Goal: Task Accomplishment & Management: Manage account settings

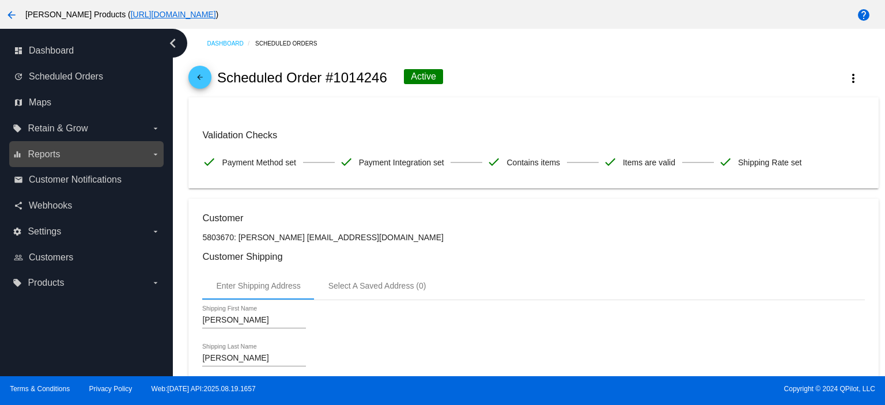
click at [138, 149] on label "equalizer Reports arrow_drop_down" at bounding box center [86, 154] width 147 height 18
click at [0, 0] on input "equalizer Reports arrow_drop_down" at bounding box center [0, 0] width 0 height 0
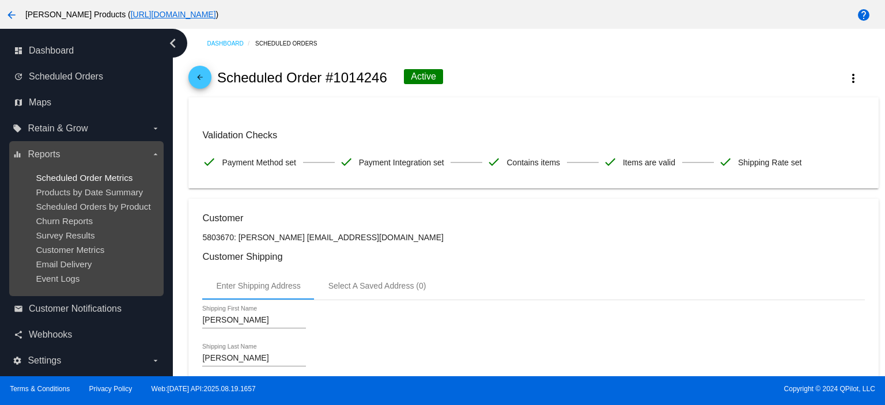
click at [96, 180] on span "Scheduled Order Metrics" at bounding box center [84, 178] width 97 height 10
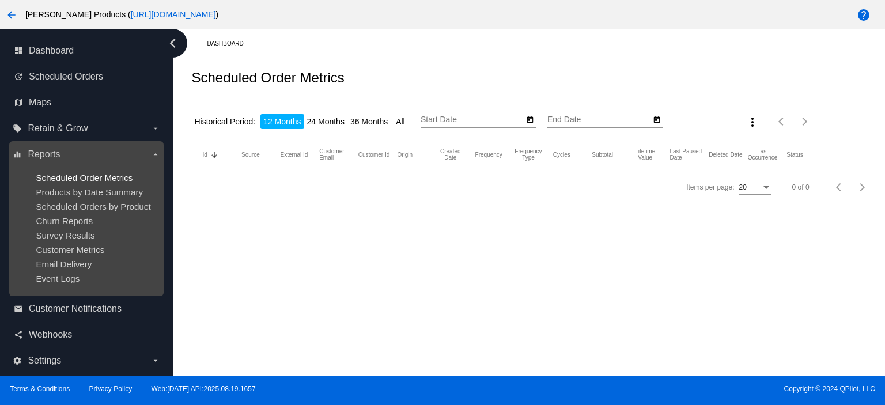
type input "[DATE]"
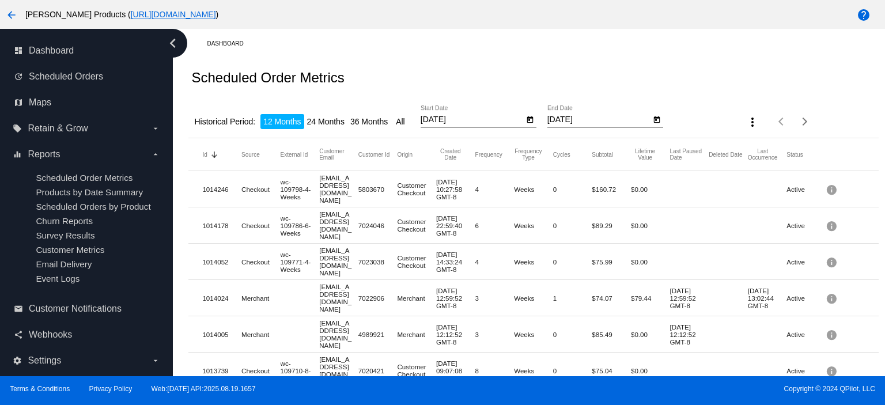
click at [746, 124] on mat-icon "more_vert" at bounding box center [753, 122] width 14 height 14
click at [148, 363] on div at bounding box center [442, 202] width 885 height 405
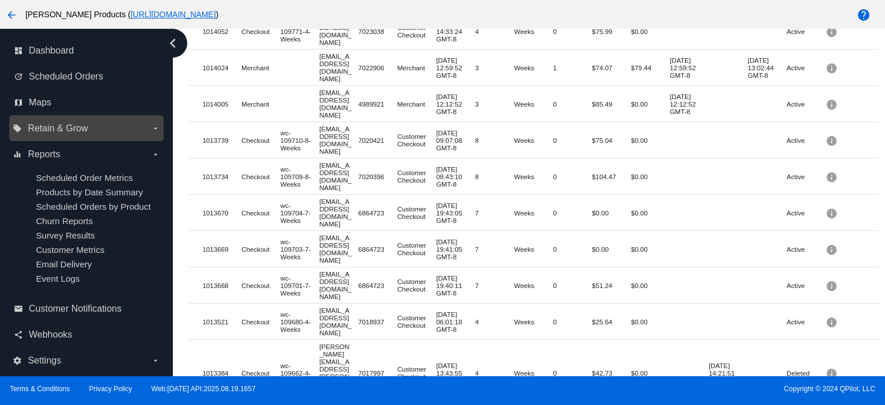
click at [112, 127] on label "local_offer Retain & Grow arrow_drop_down" at bounding box center [86, 128] width 147 height 18
click at [0, 0] on input "local_offer Retain & Grow arrow_drop_down" at bounding box center [0, 0] width 0 height 0
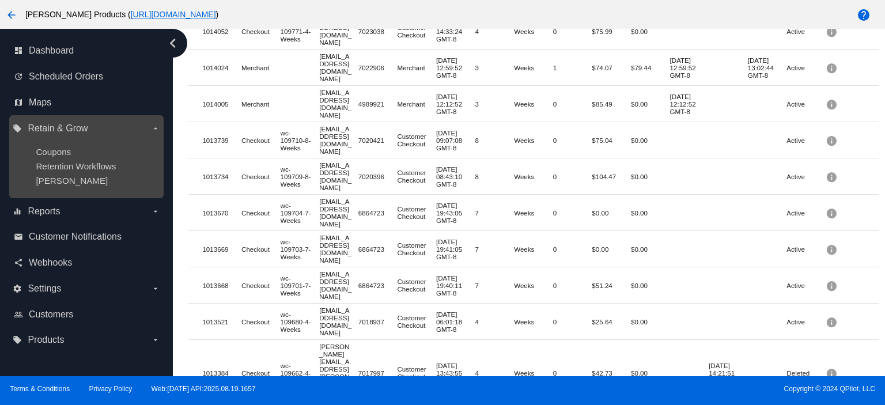
click at [92, 150] on div "Coupons" at bounding box center [95, 152] width 119 height 10
click at [53, 154] on span "Coupons" at bounding box center [53, 152] width 35 height 10
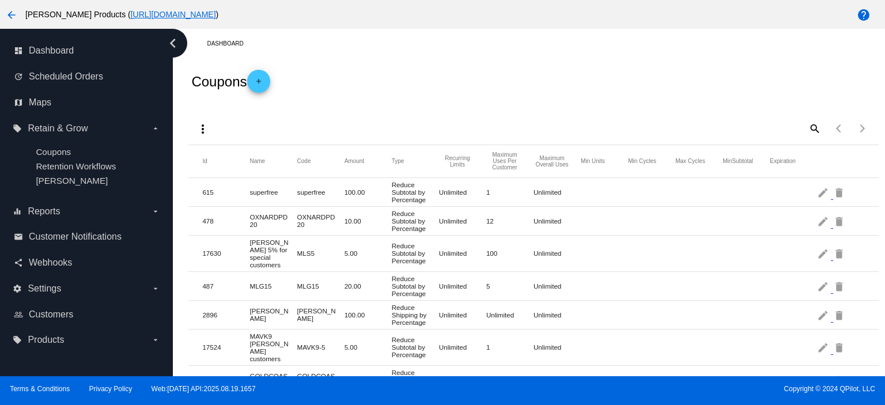
click at [808, 130] on mat-icon "search" at bounding box center [814, 128] width 14 height 18
click at [666, 131] on input "Search" at bounding box center [735, 126] width 172 height 9
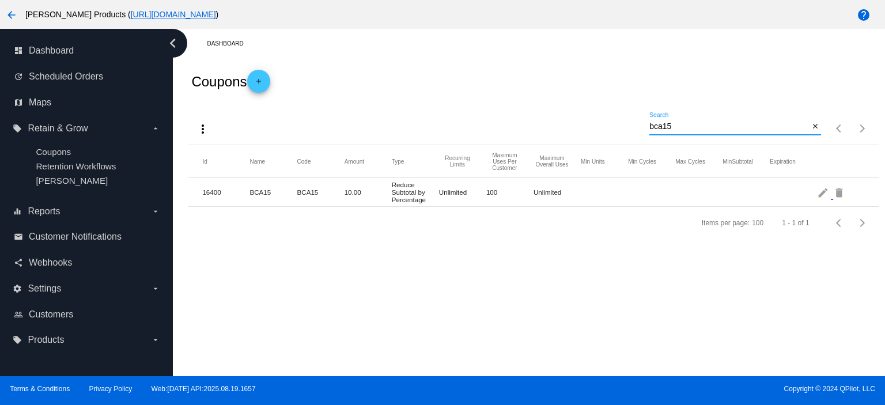
type input "bca15"
click at [173, 41] on icon "chevron_left" at bounding box center [173, 43] width 18 height 18
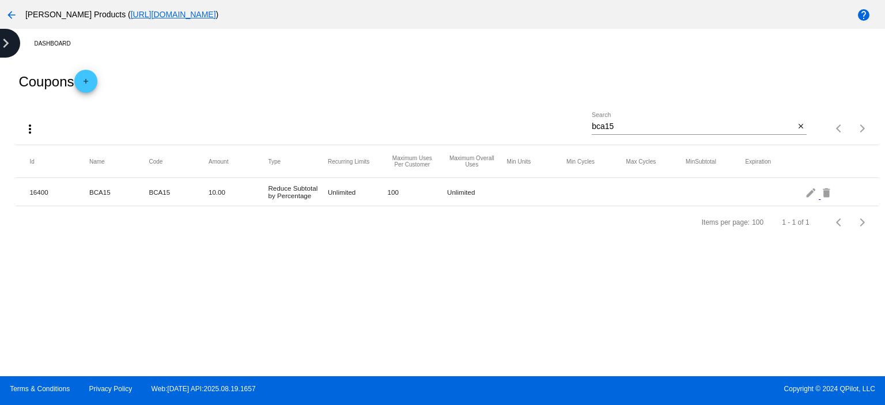
click at [2, 43] on icon "chevron_right" at bounding box center [6, 43] width 18 height 18
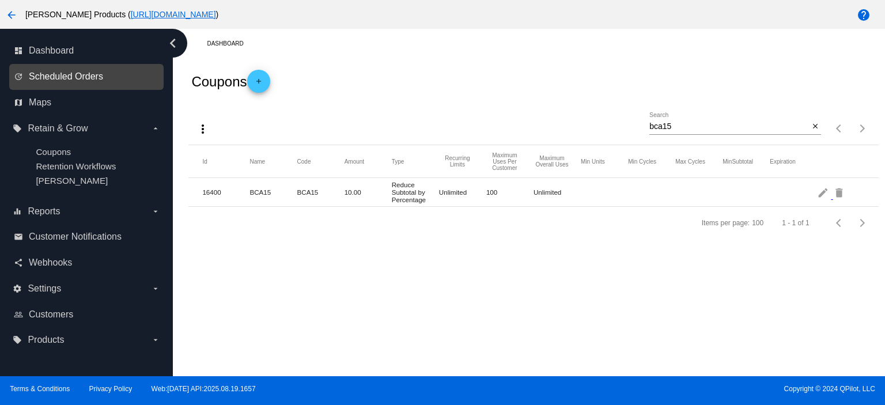
click at [58, 81] on span "Scheduled Orders" at bounding box center [66, 76] width 74 height 10
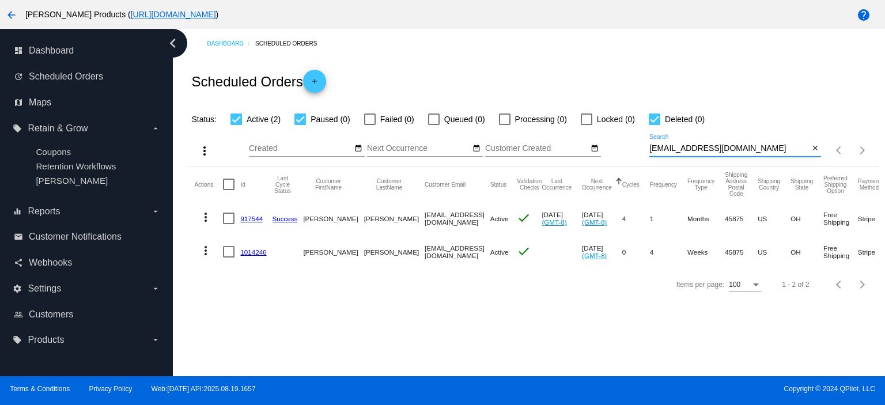
drag, startPoint x: 735, startPoint y: 146, endPoint x: 623, endPoint y: 159, distance: 112.5
click at [623, 159] on div "more_vert Aug Jan Feb Mar [DATE]" at bounding box center [533, 146] width 690 height 41
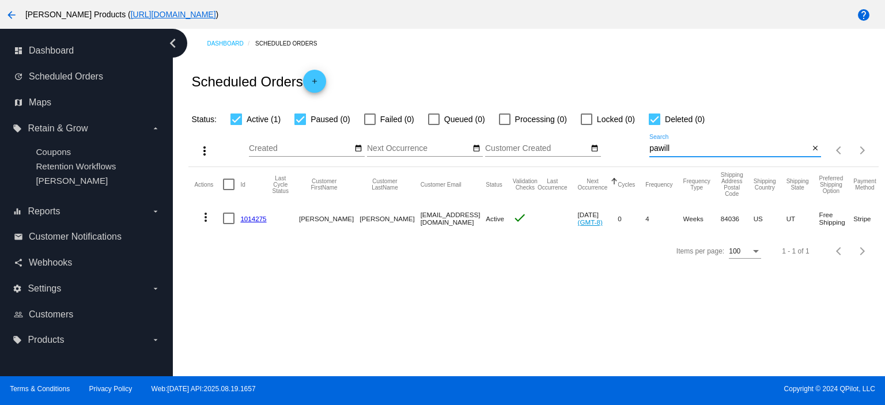
type input "pawill"
click at [252, 218] on link "1014275" at bounding box center [253, 218] width 26 height 7
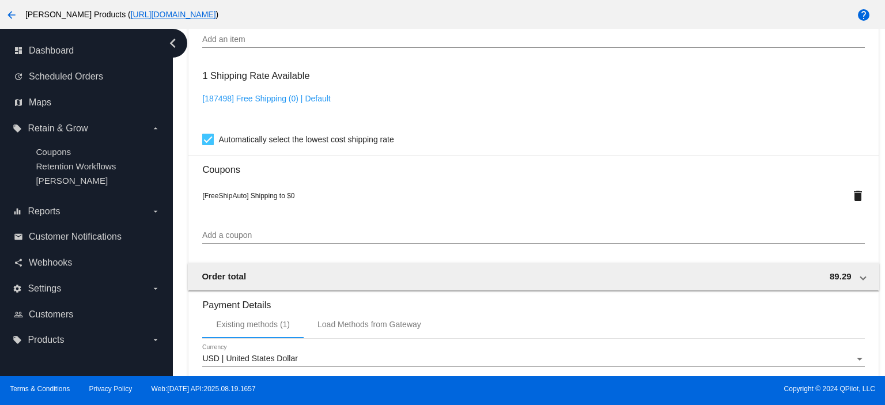
scroll to position [845, 0]
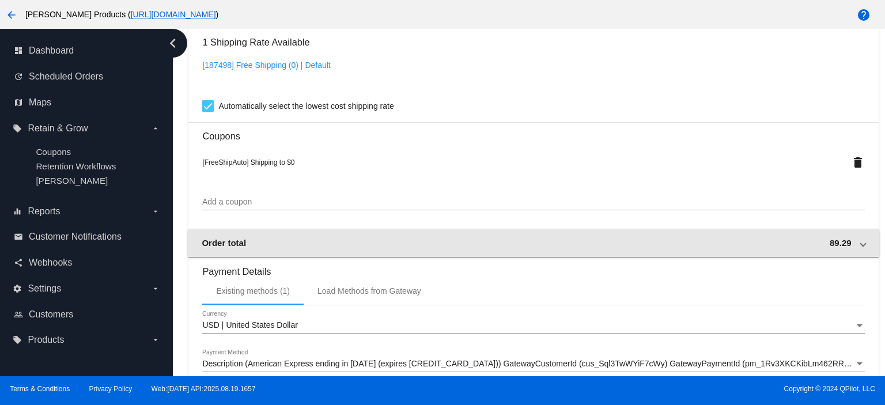
click at [481, 244] on div "Order total 89.29" at bounding box center [531, 243] width 659 height 10
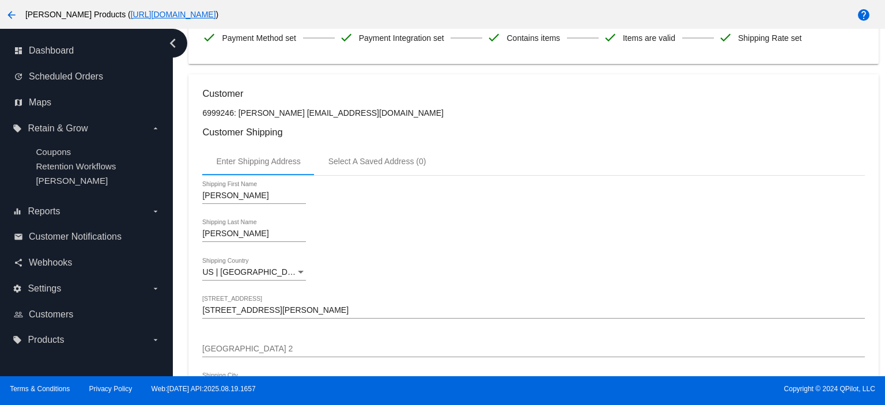
scroll to position [0, 0]
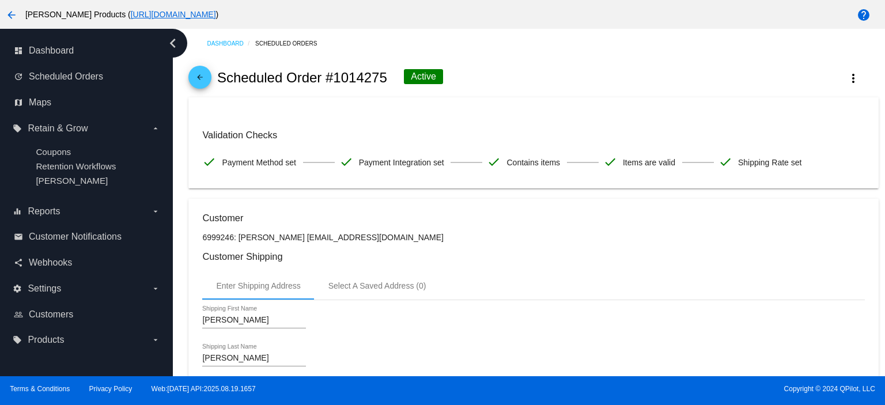
click at [202, 84] on mat-icon "arrow_back" at bounding box center [200, 80] width 14 height 14
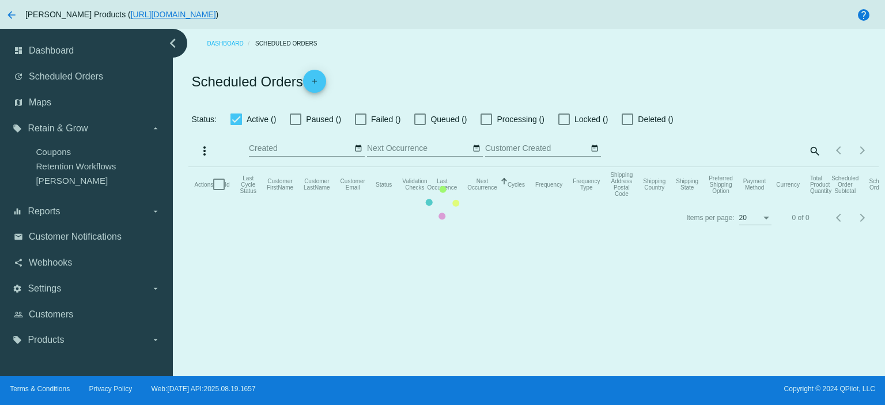
checkbox input "true"
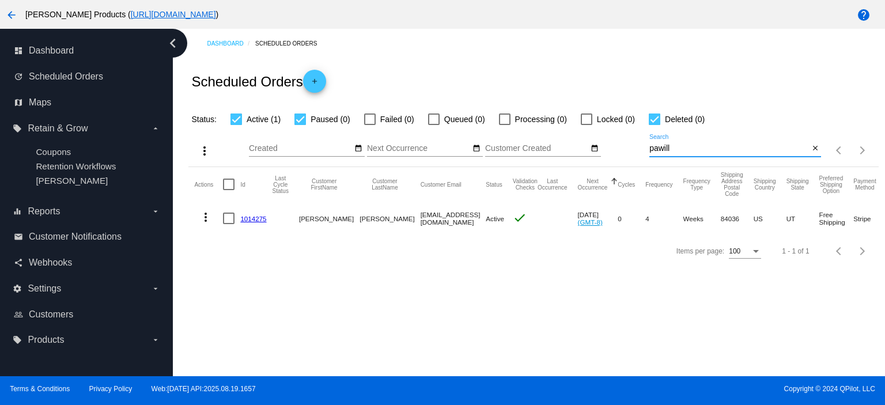
drag, startPoint x: 677, startPoint y: 147, endPoint x: 647, endPoint y: 149, distance: 30.1
click at [647, 149] on div "more_vert Aug Jan Feb Mar [DATE]" at bounding box center [533, 146] width 690 height 41
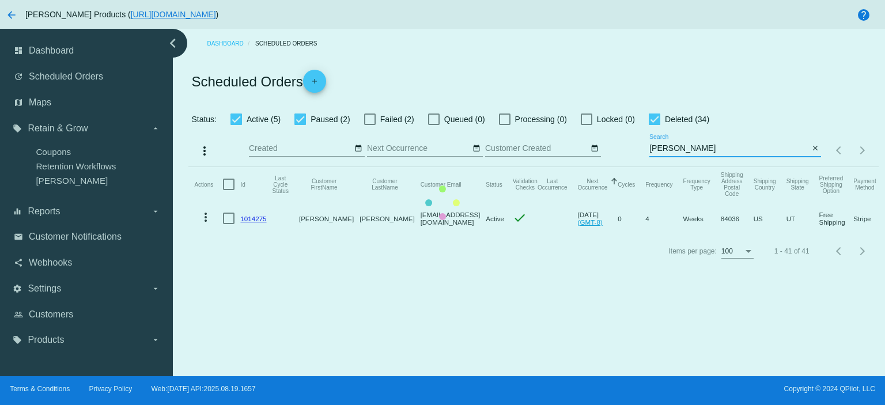
type input "michellesal415"
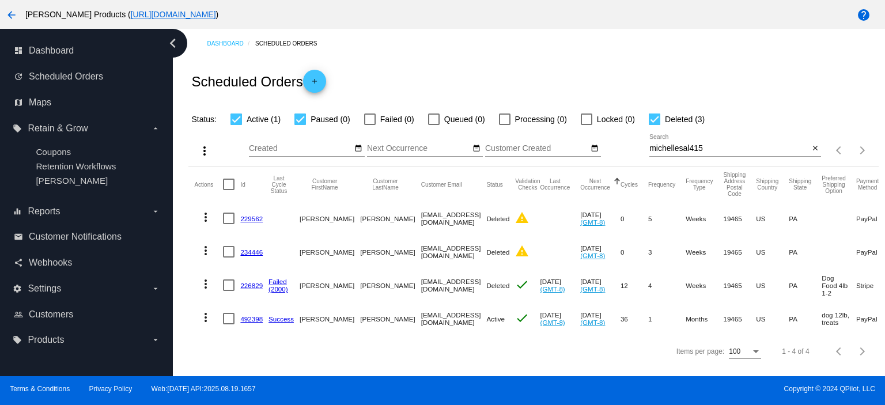
click at [252, 319] on link "492398" at bounding box center [251, 318] width 22 height 7
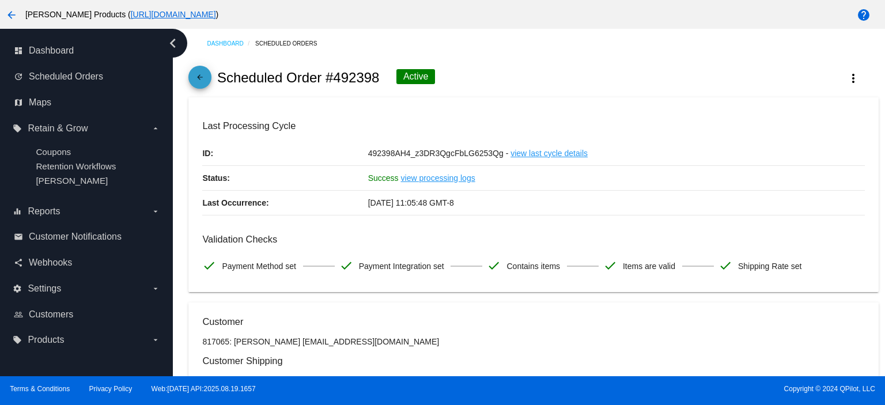
click at [195, 76] on mat-icon "arrow_back" at bounding box center [200, 80] width 14 height 14
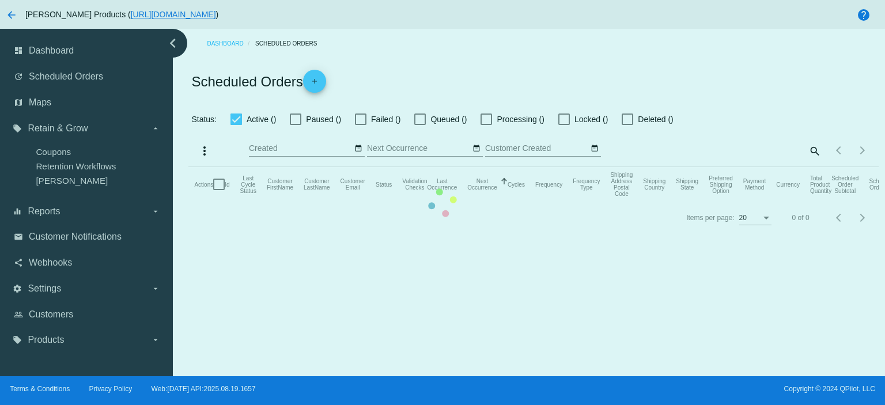
checkbox input "true"
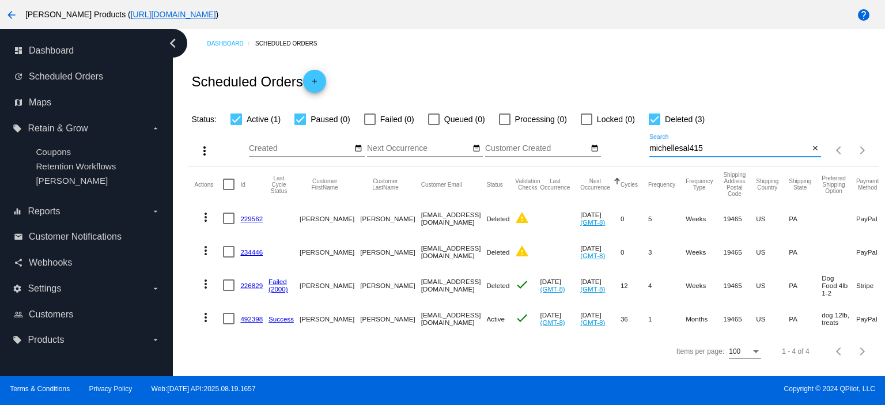
drag, startPoint x: 704, startPoint y: 146, endPoint x: 636, endPoint y: 147, distance: 68.0
click at [636, 147] on div "more_vert Aug Jan Feb Mar [DATE]" at bounding box center [533, 146] width 690 height 41
paste input "[EMAIL_ADDRESS][DOMAIN_NAME]"
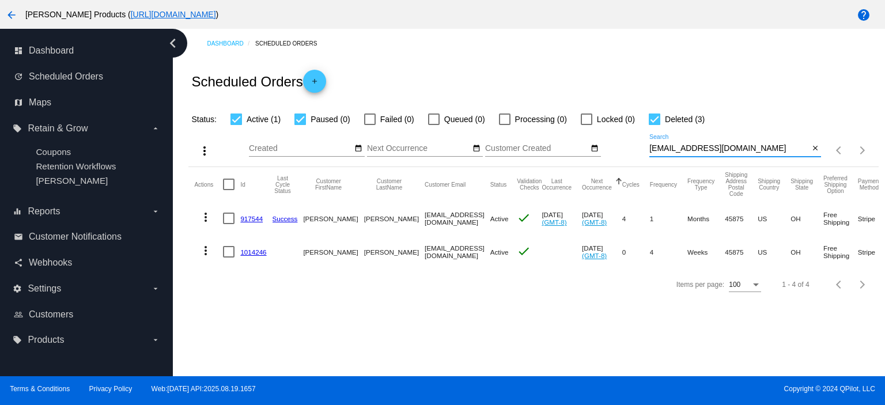
type input "[EMAIL_ADDRESS][DOMAIN_NAME]"
click at [247, 215] on link "917544" at bounding box center [251, 218] width 22 height 7
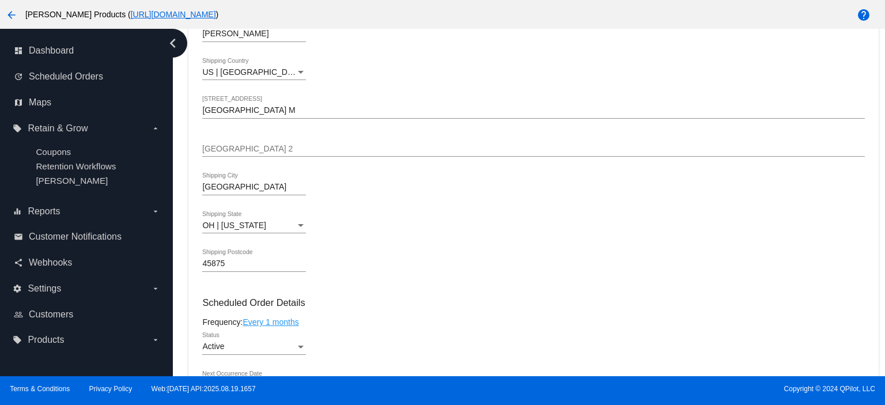
scroll to position [461, 0]
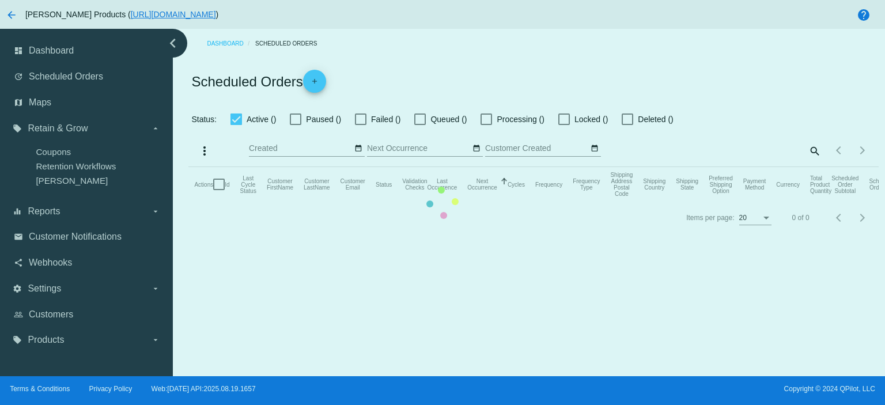
checkbox input "true"
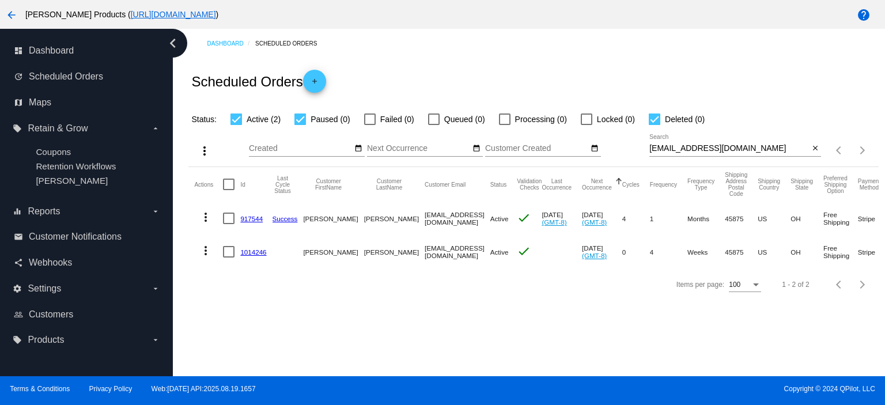
click at [254, 251] on link "1014246" at bounding box center [253, 251] width 26 height 7
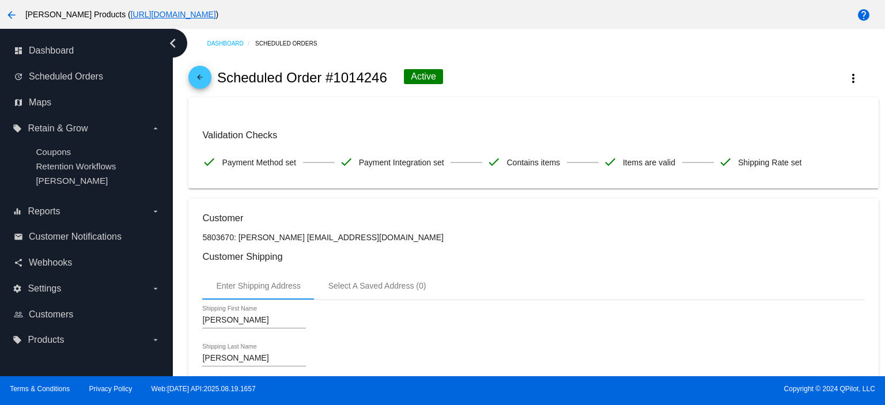
click at [196, 73] on mat-icon "arrow_back" at bounding box center [200, 80] width 14 height 14
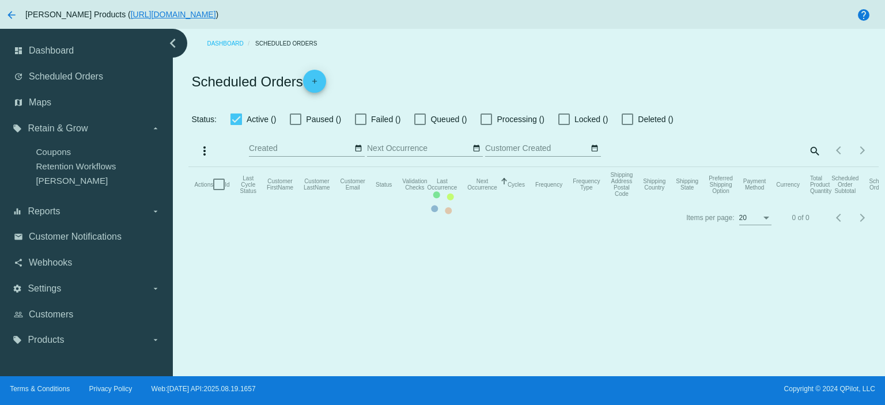
checkbox input "true"
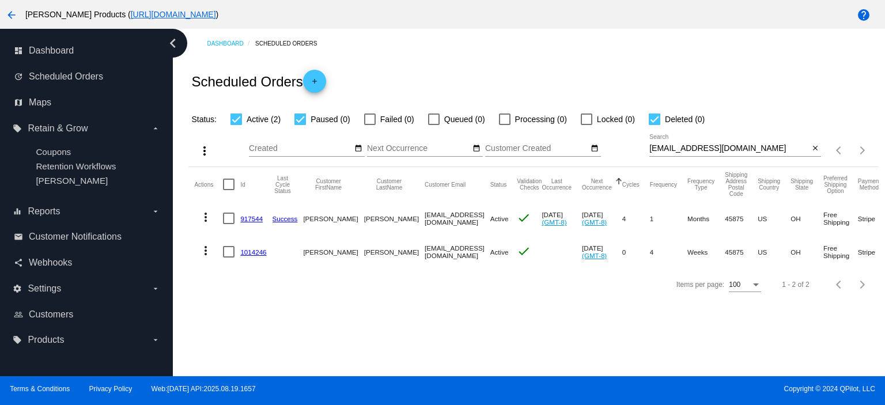
click at [258, 218] on link "917544" at bounding box center [251, 218] width 22 height 7
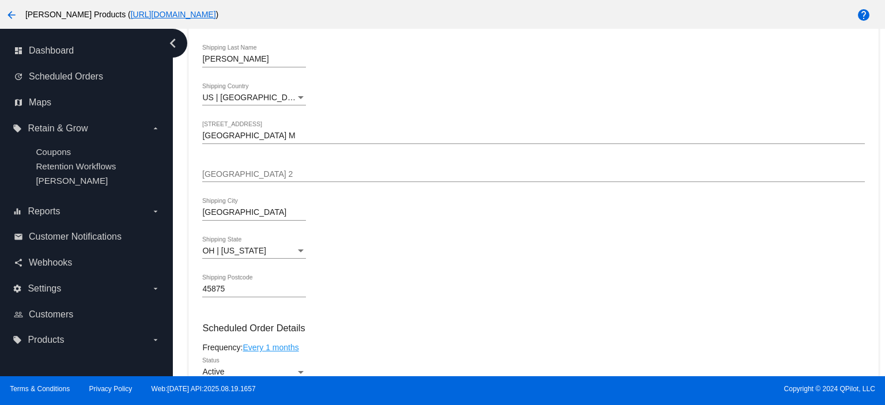
scroll to position [384, 0]
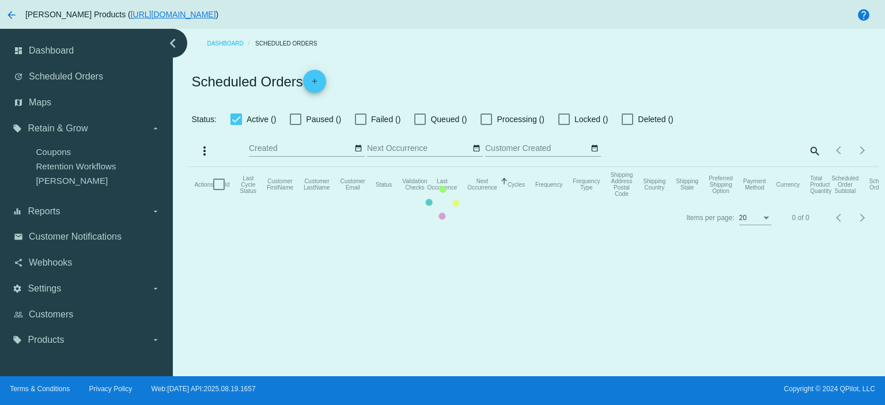
checkbox input "true"
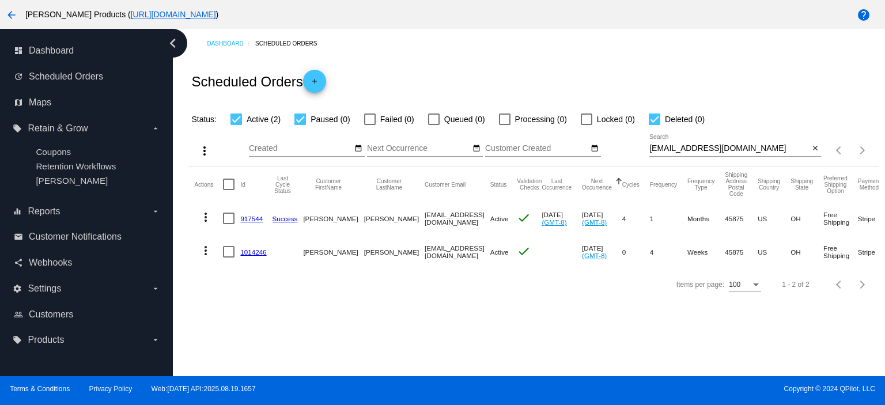
click at [249, 217] on link "917544" at bounding box center [251, 218] width 22 height 7
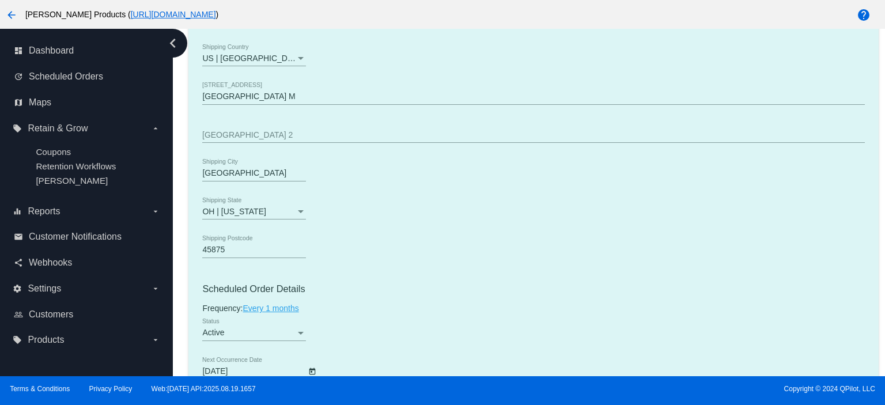
scroll to position [614, 0]
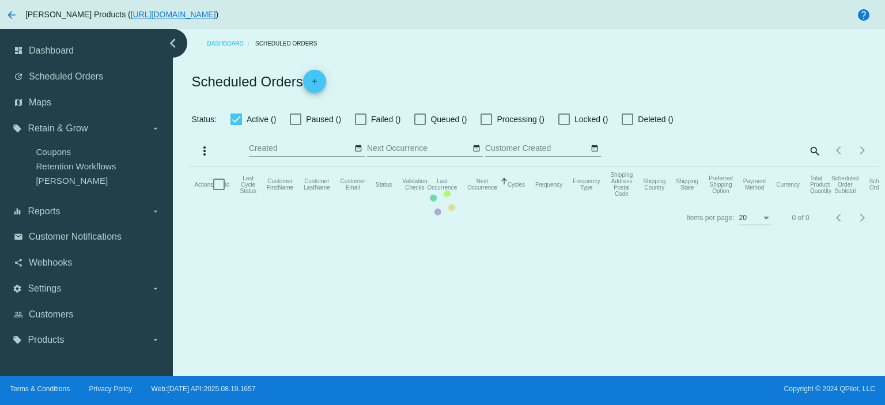
checkbox input "true"
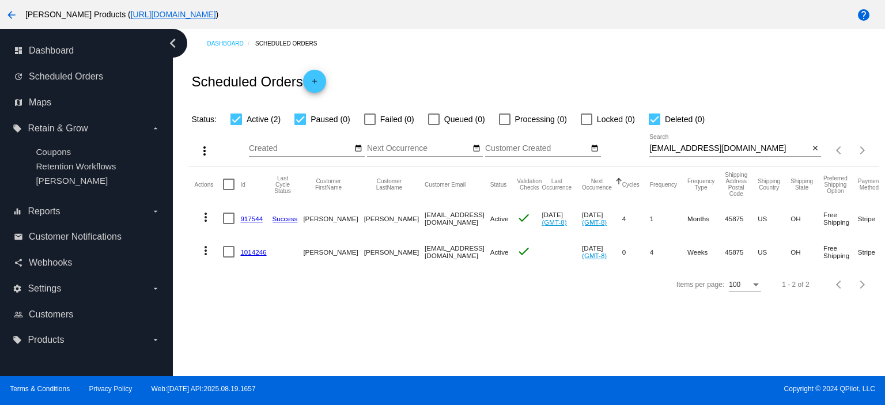
click at [254, 251] on link "1014246" at bounding box center [253, 251] width 26 height 7
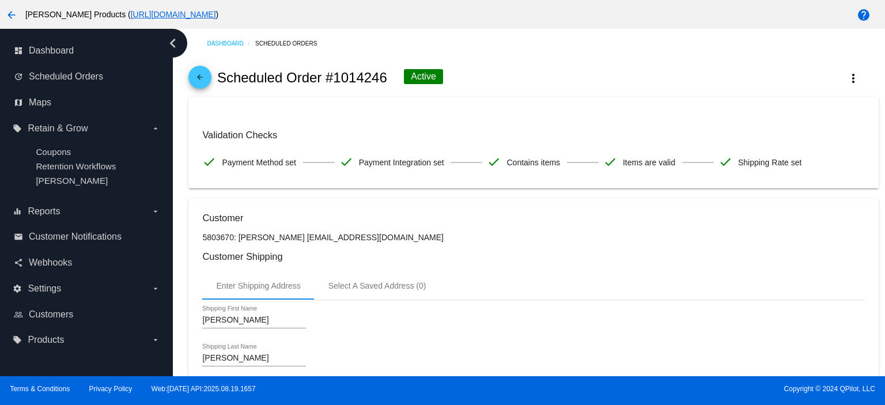
click at [198, 78] on mat-icon "arrow_back" at bounding box center [200, 80] width 14 height 14
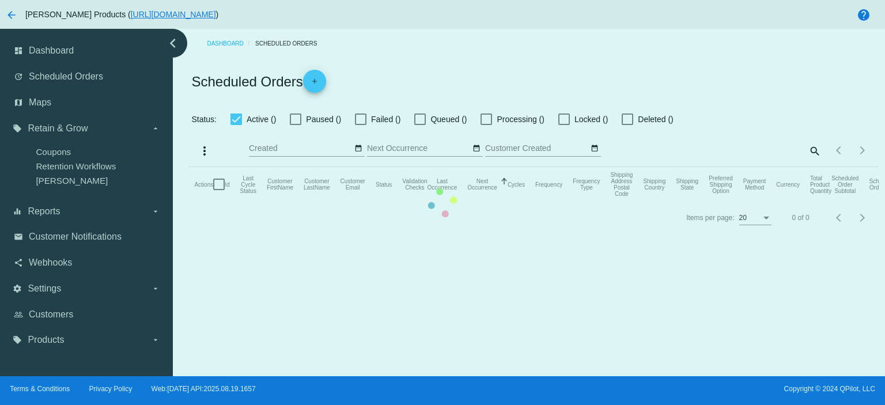
checkbox input "true"
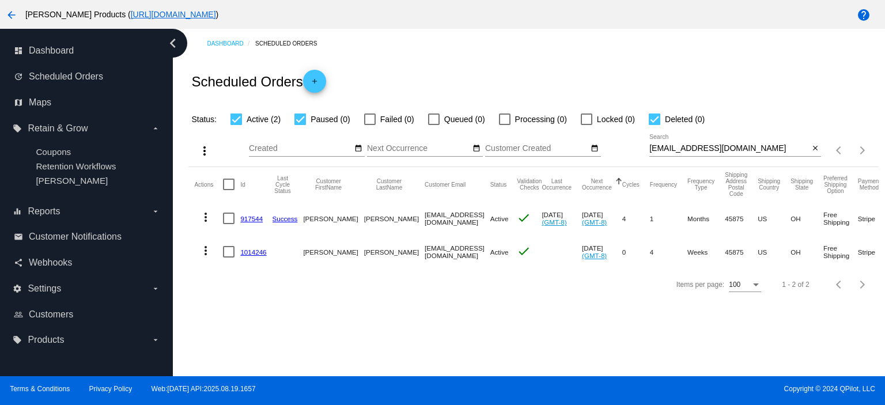
click at [256, 215] on link "917544" at bounding box center [251, 218] width 22 height 7
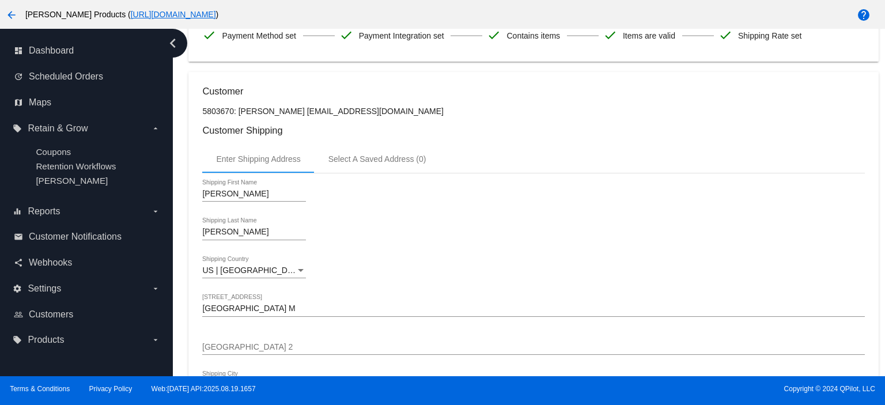
scroll to position [384, 0]
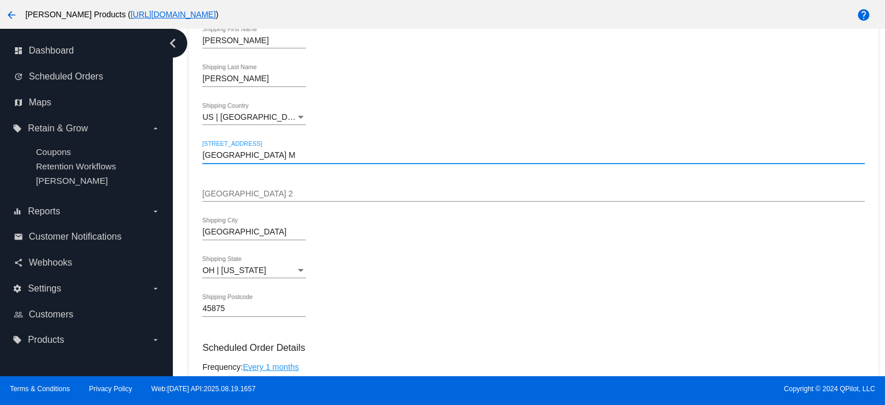
drag, startPoint x: 219, startPoint y: 158, endPoint x: 180, endPoint y: 160, distance: 38.6
click at [182, 159] on div "Dashboard Scheduled Orders arrow_back Scheduled Order #917544 Active more_vert …" at bounding box center [533, 392] width 703 height 1494
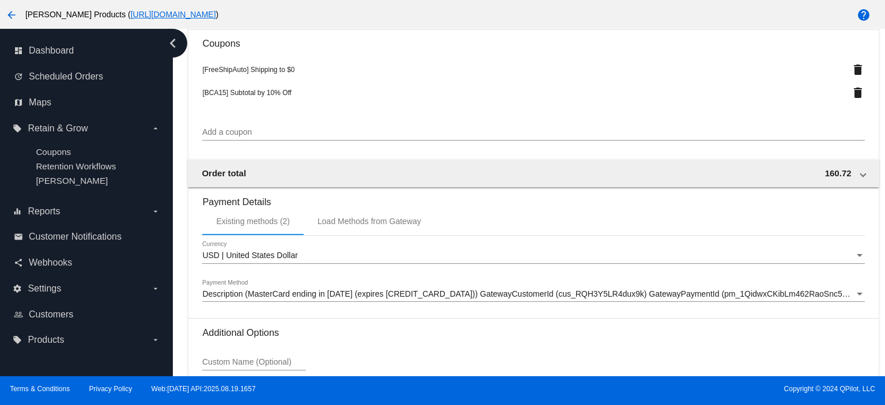
scroll to position [1151, 0]
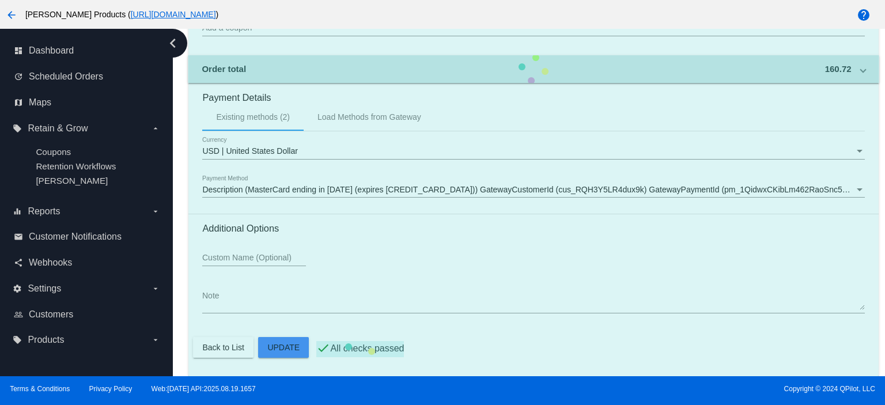
scroll to position [690, 0]
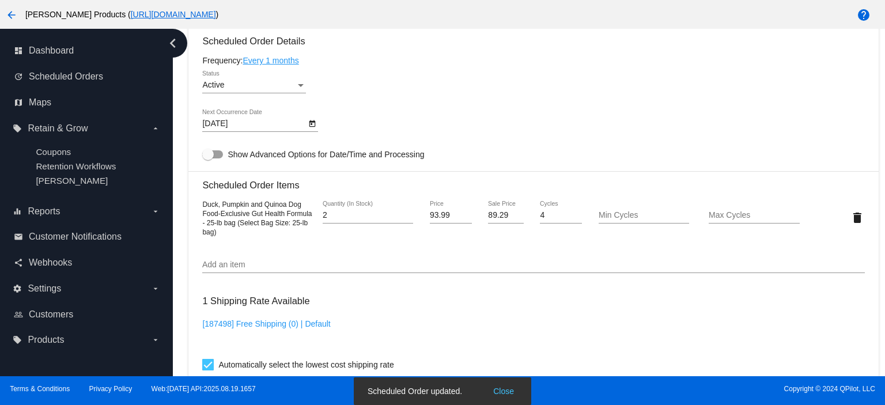
type input "[GEOGRAPHIC_DATA]"
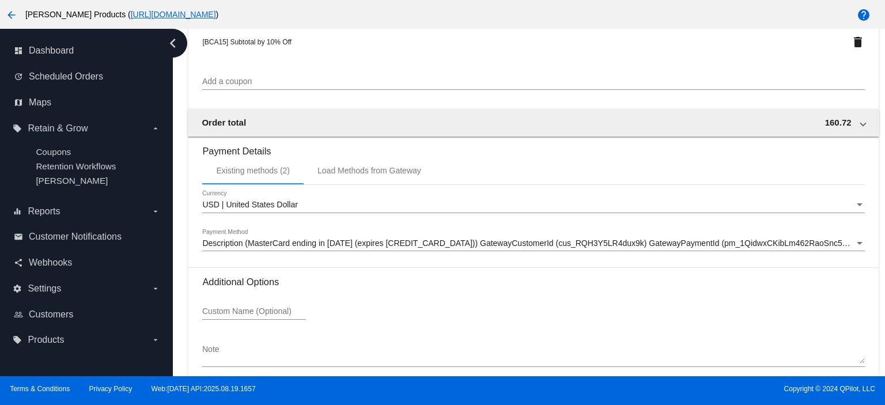
scroll to position [1151, 0]
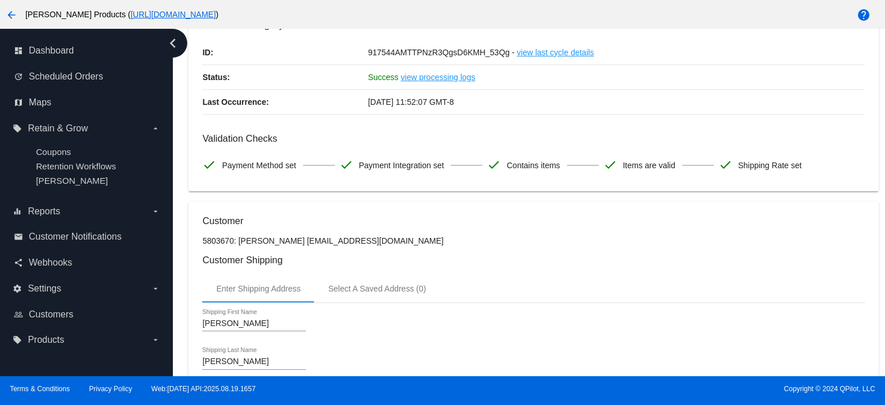
scroll to position [0, 0]
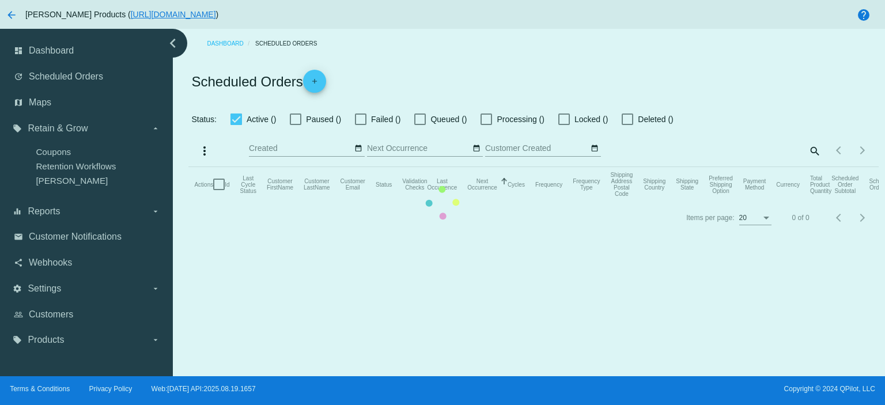
checkbox input "true"
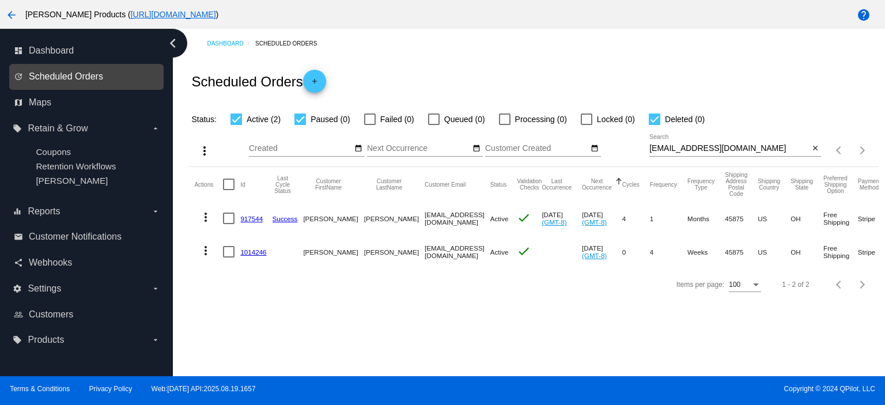
click at [78, 78] on span "Scheduled Orders" at bounding box center [66, 76] width 74 height 10
